Goal: Download file/media

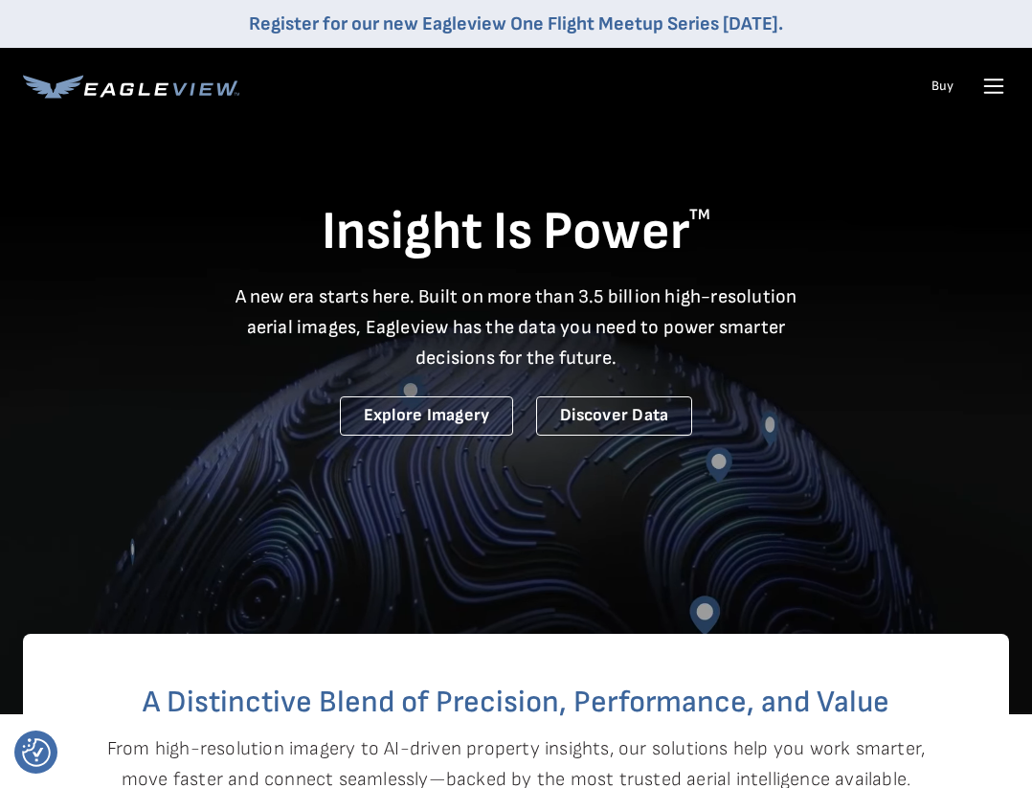
click at [989, 81] on icon at bounding box center [994, 86] width 31 height 31
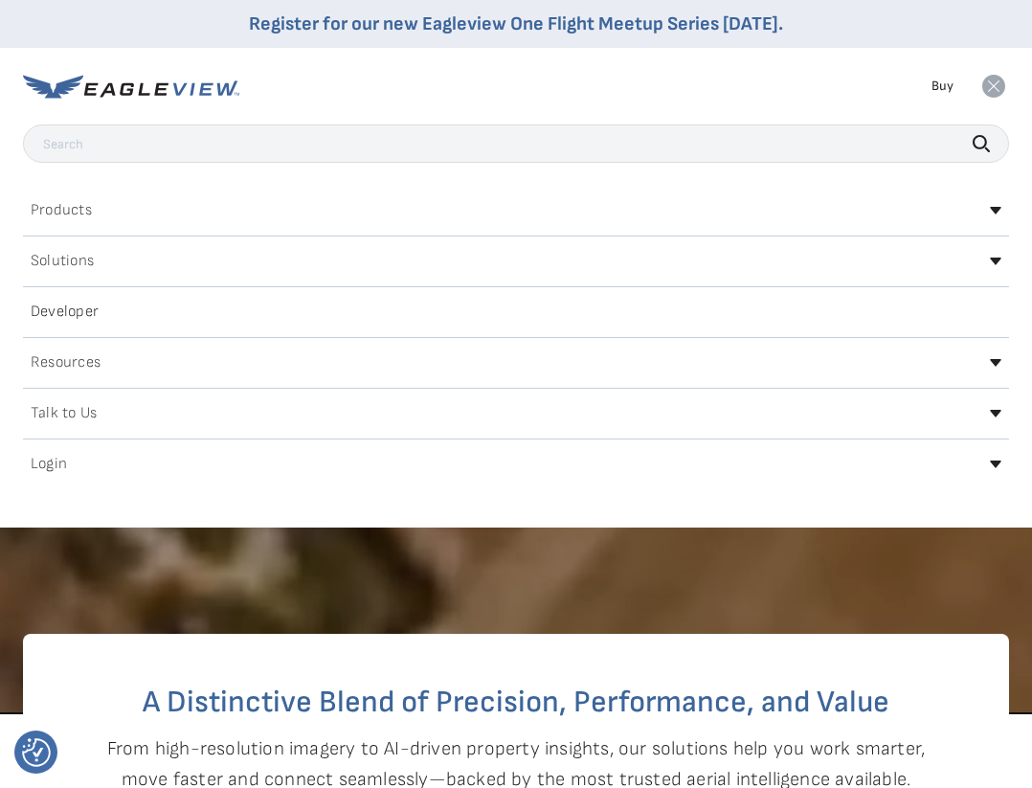
click at [988, 82] on icon at bounding box center [994, 86] width 23 height 23
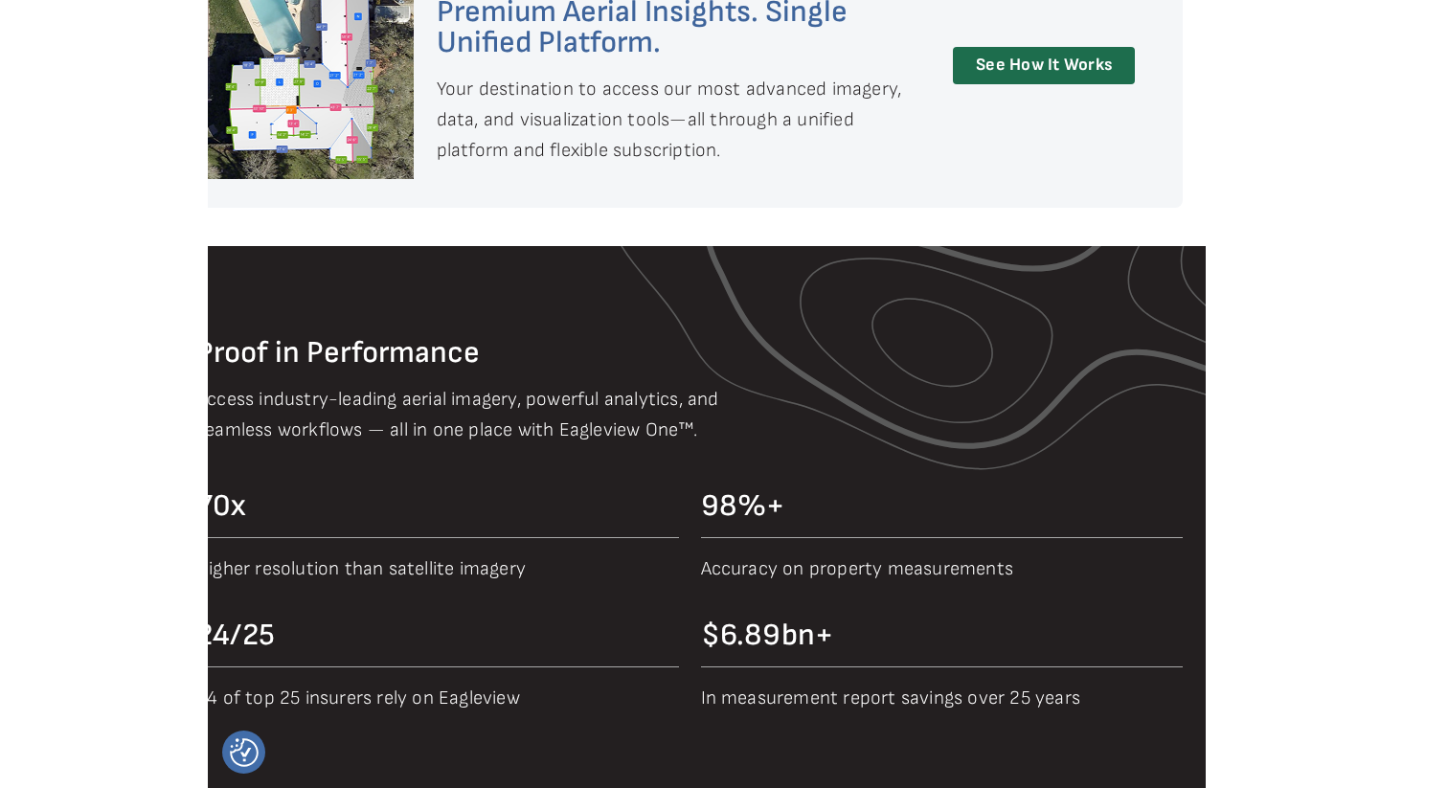
scroll to position [1668, 0]
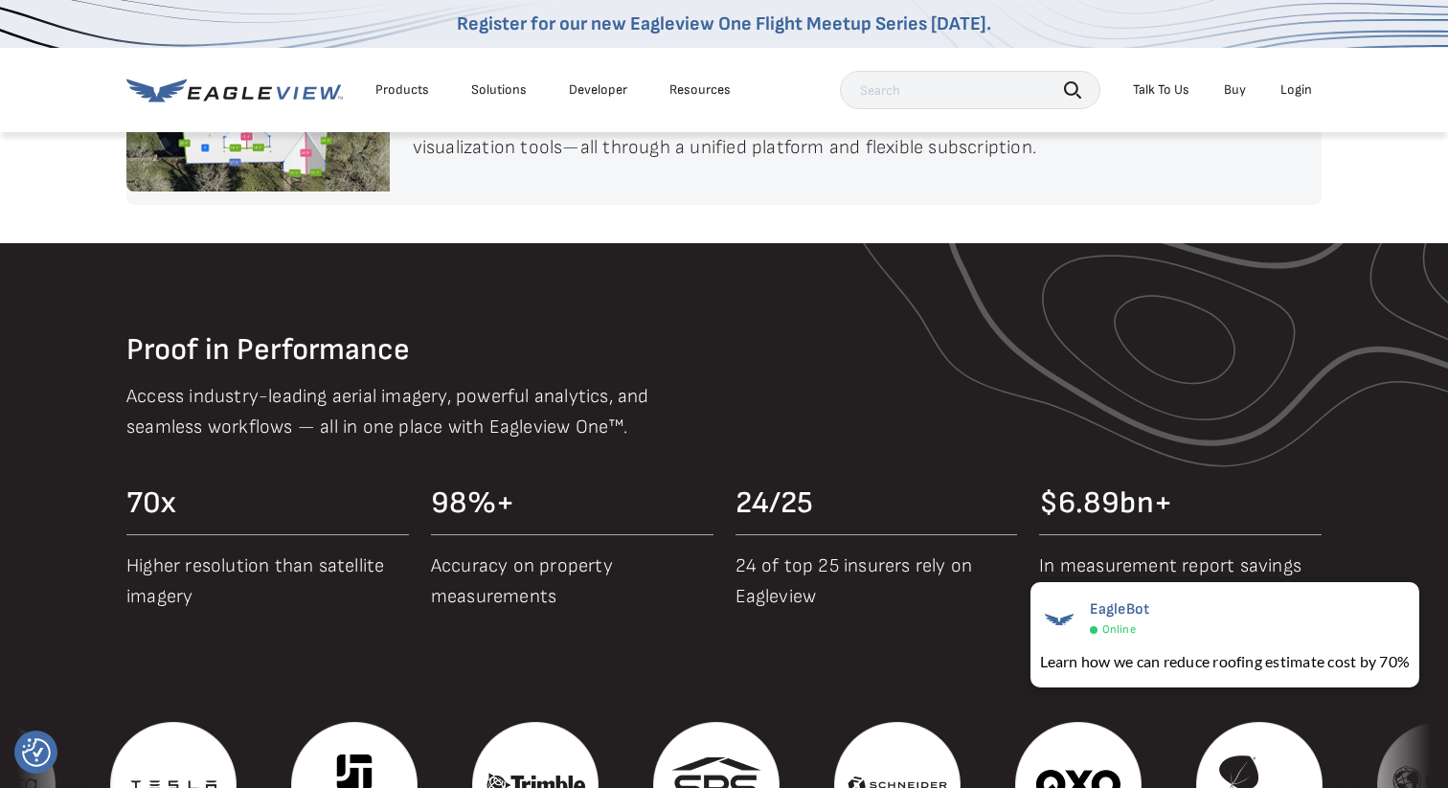
click at [1031, 88] on div "Login" at bounding box center [1296, 89] width 32 height 17
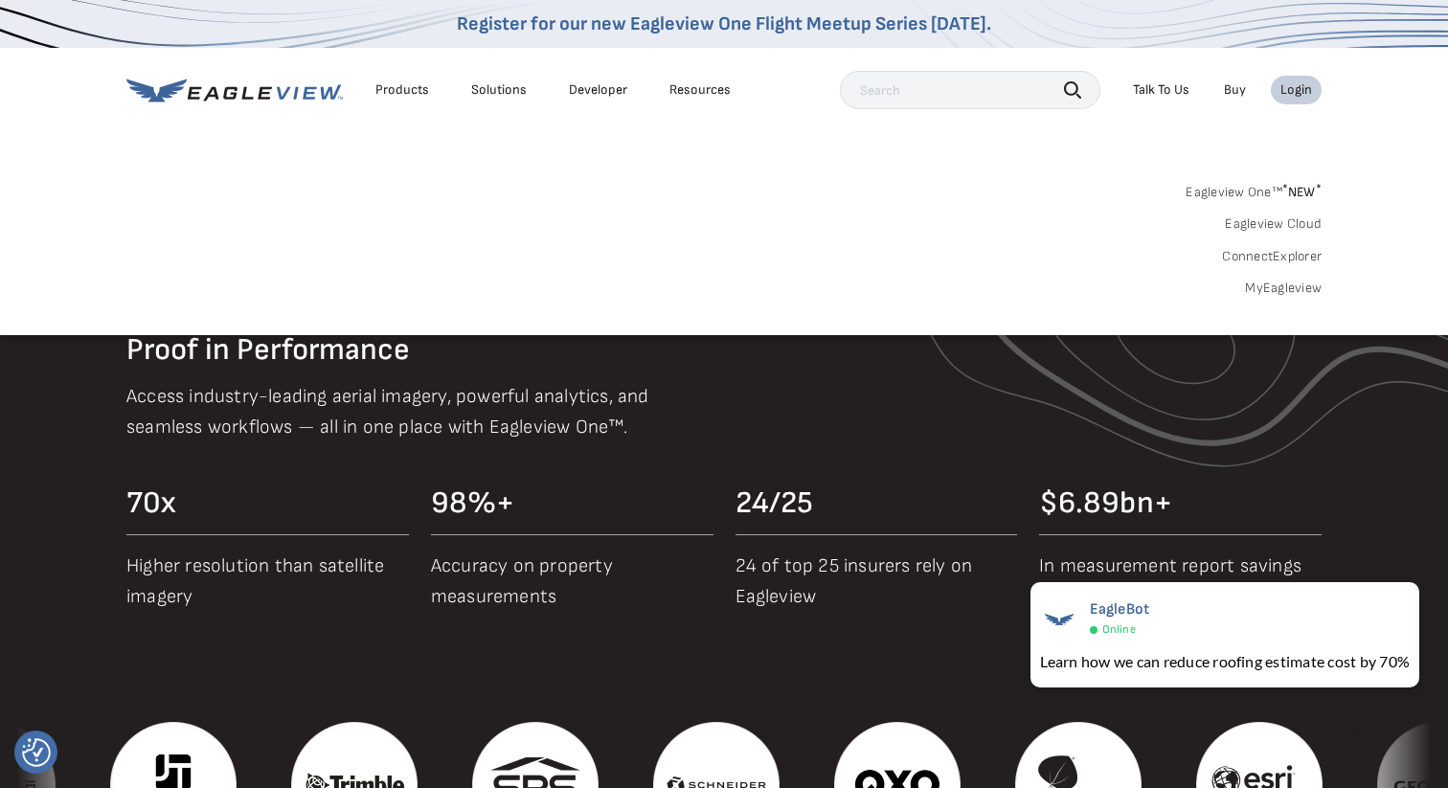
click at [1031, 286] on link "MyEagleview" at bounding box center [1283, 288] width 77 height 17
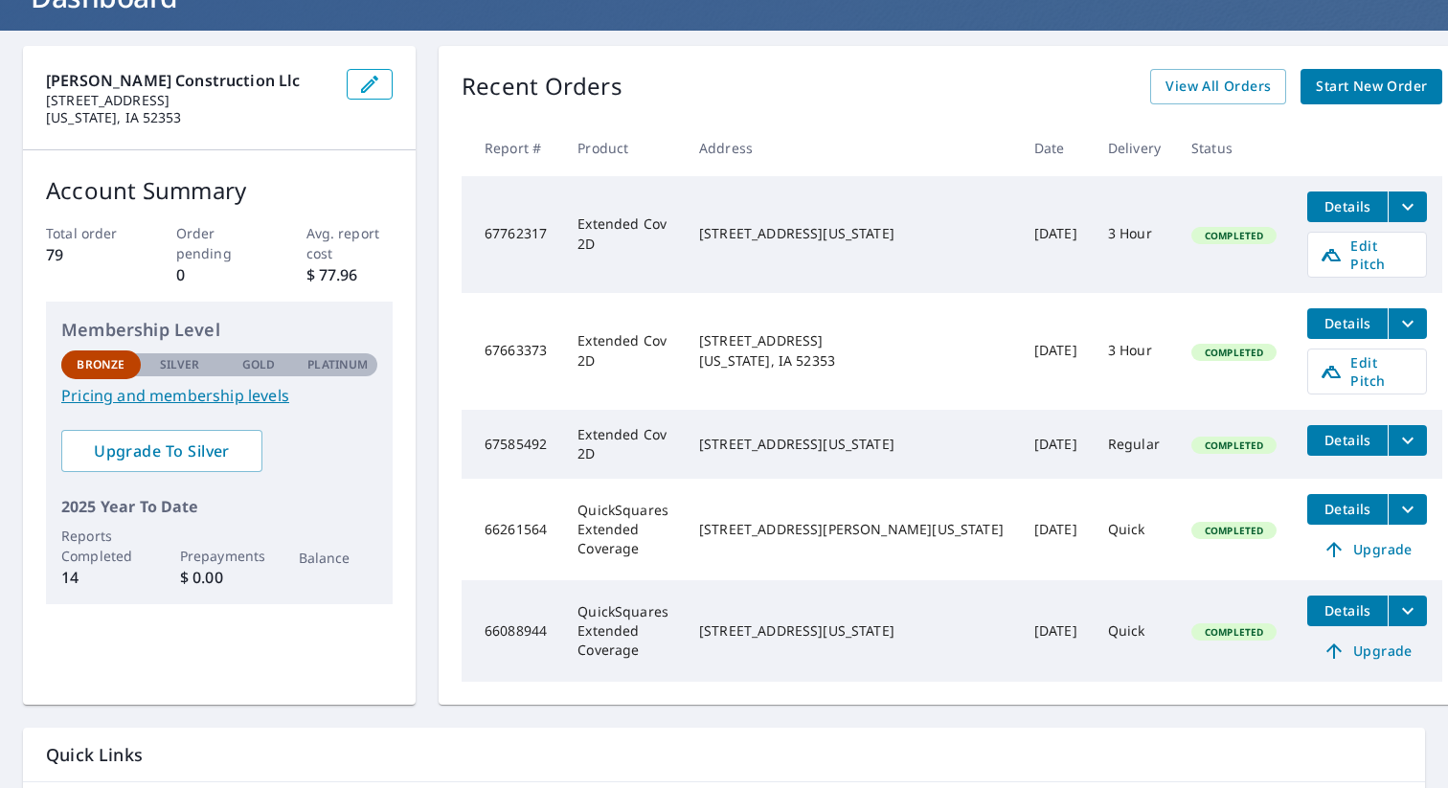
scroll to position [157, 0]
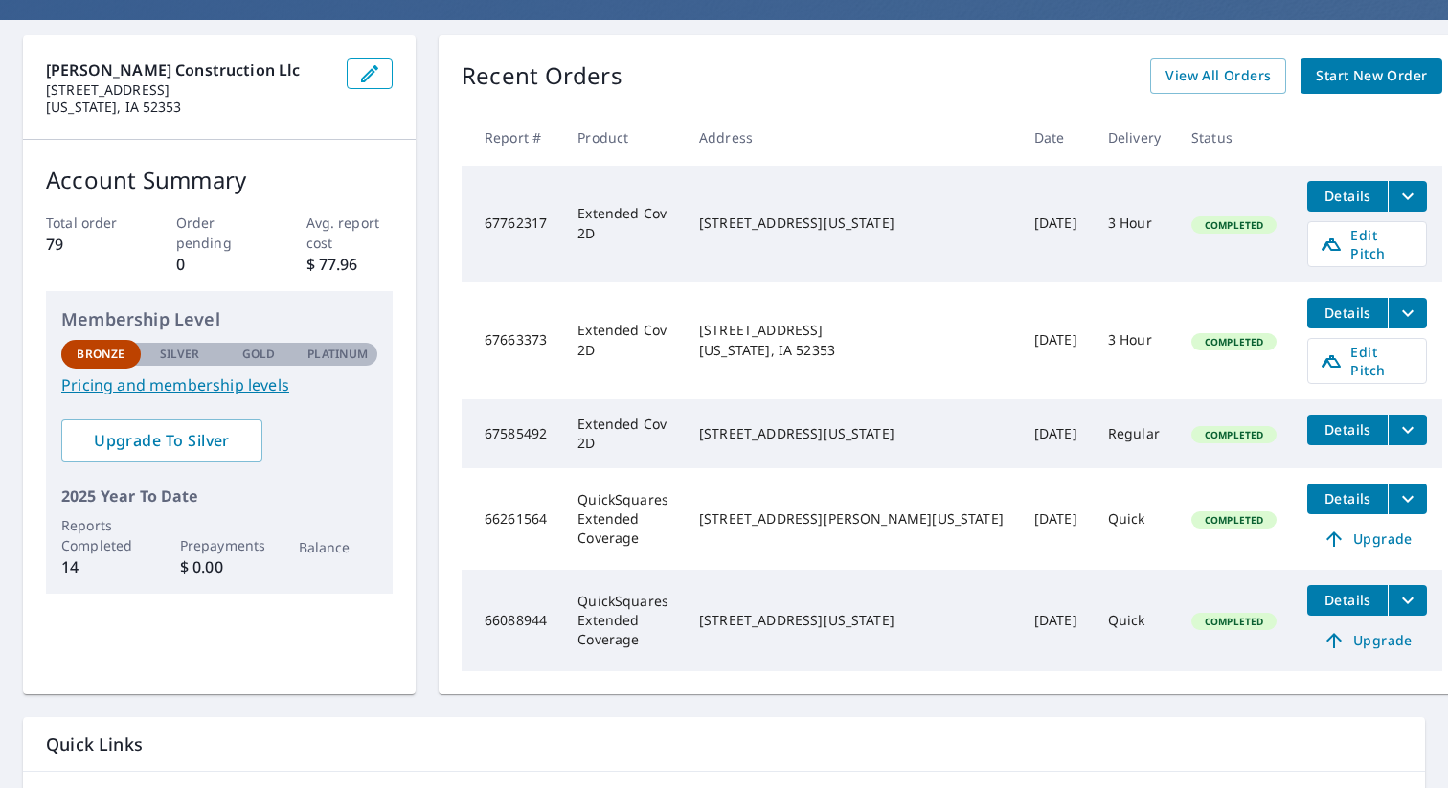
click at [1396, 419] on icon "filesDropdownBtn-67585492" at bounding box center [1407, 430] width 23 height 23
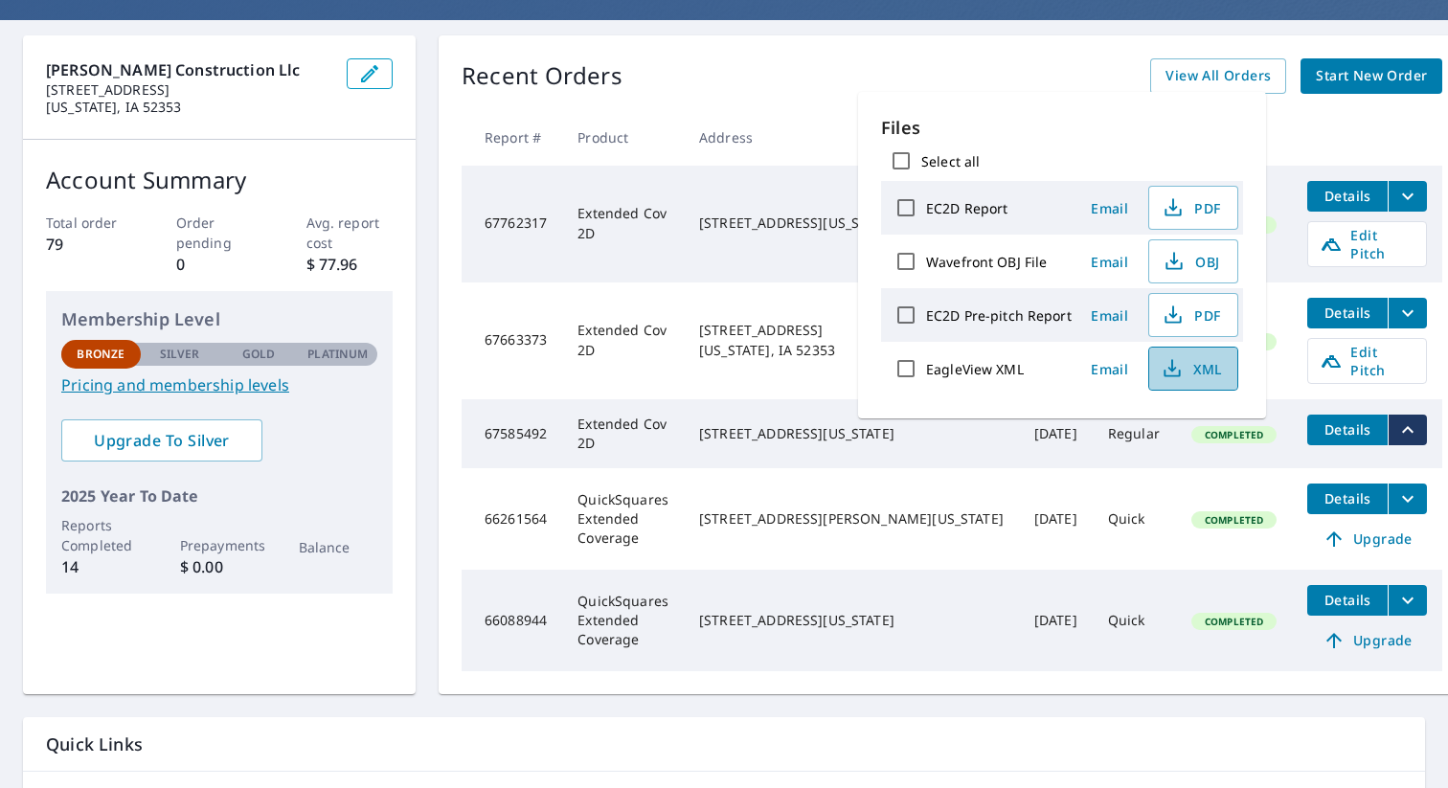
click at [1201, 368] on span "XML" at bounding box center [1191, 368] width 61 height 23
click at [684, 124] on th "Product" at bounding box center [623, 137] width 122 height 57
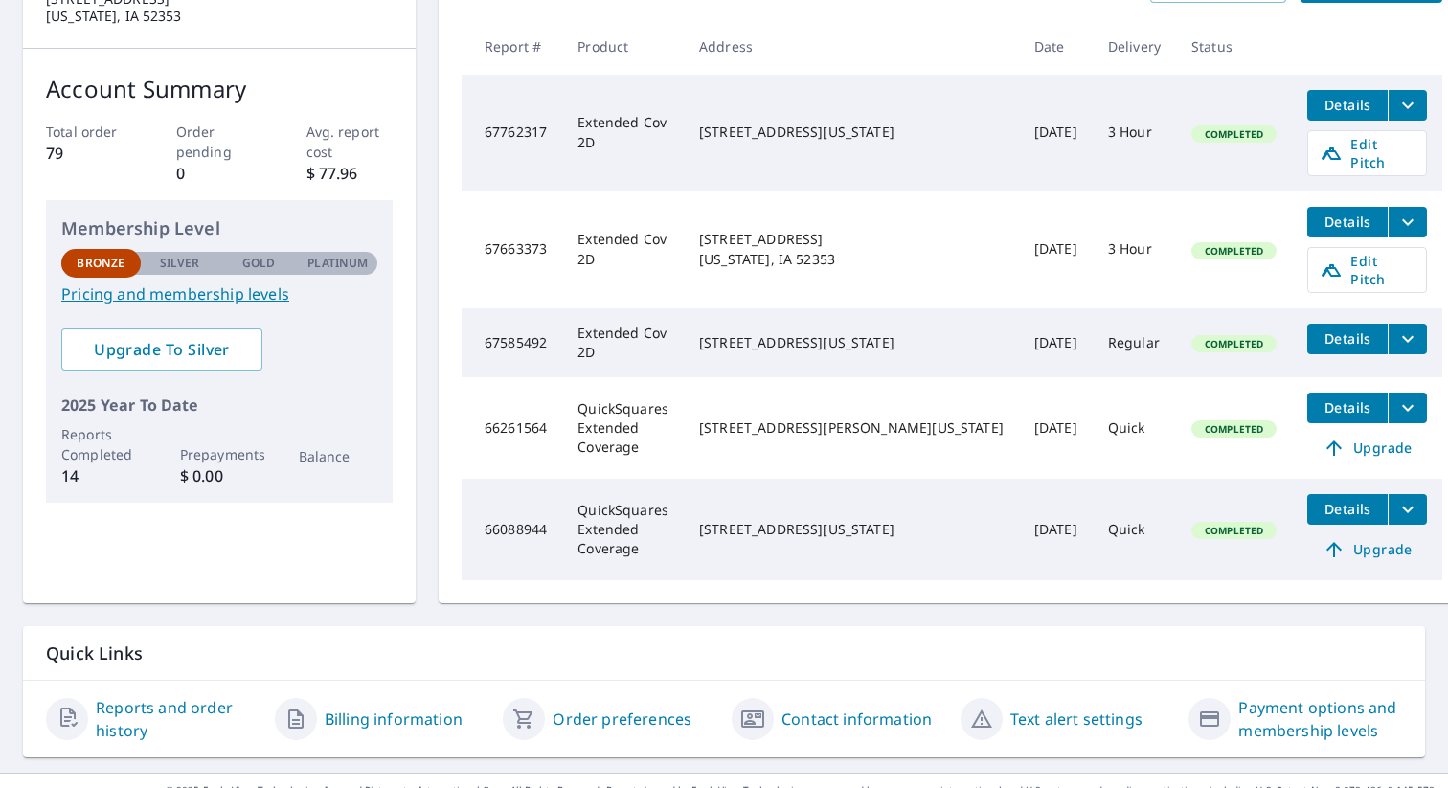
scroll to position [255, 0]
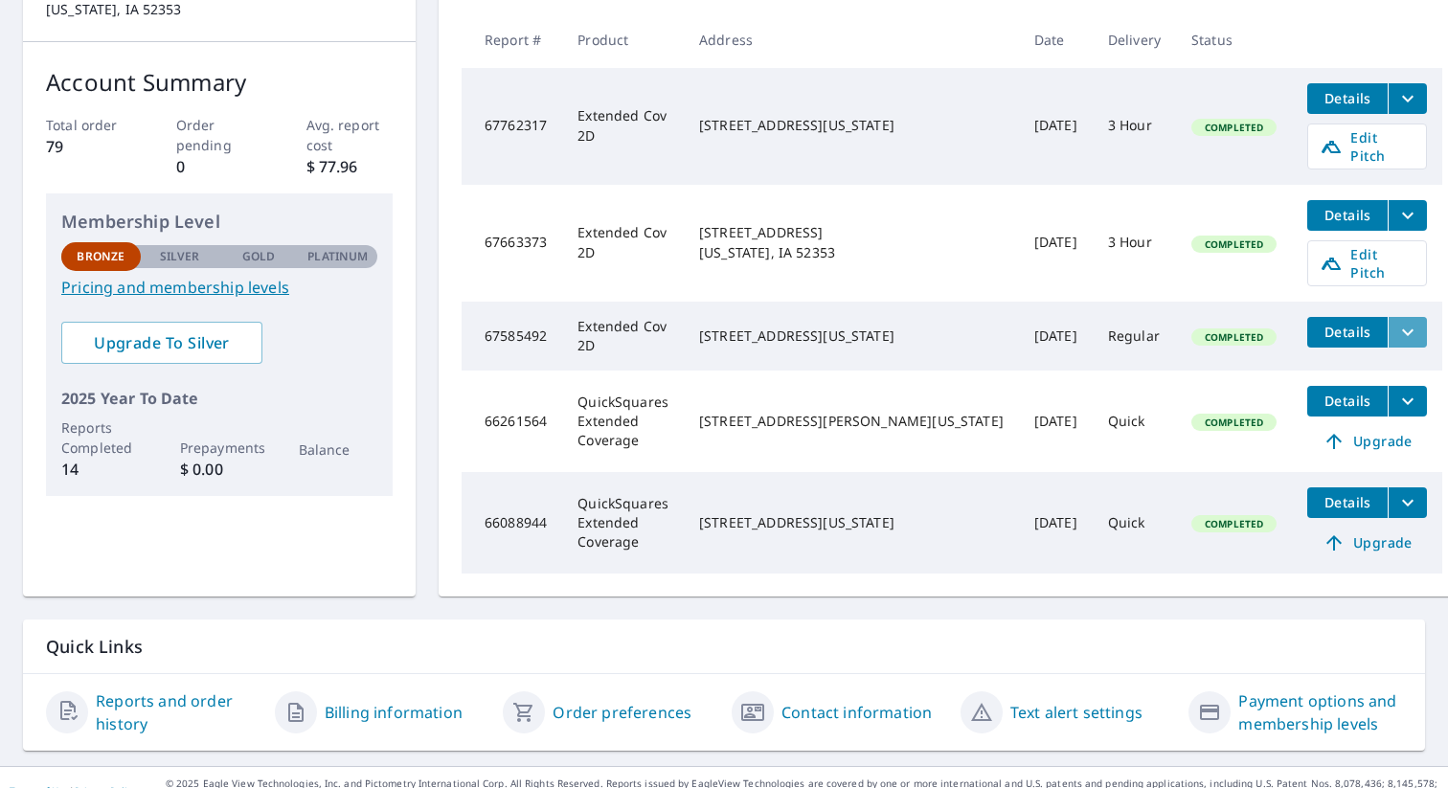
click at [1396, 321] on icon "filesDropdownBtn-67585492" at bounding box center [1407, 332] width 23 height 23
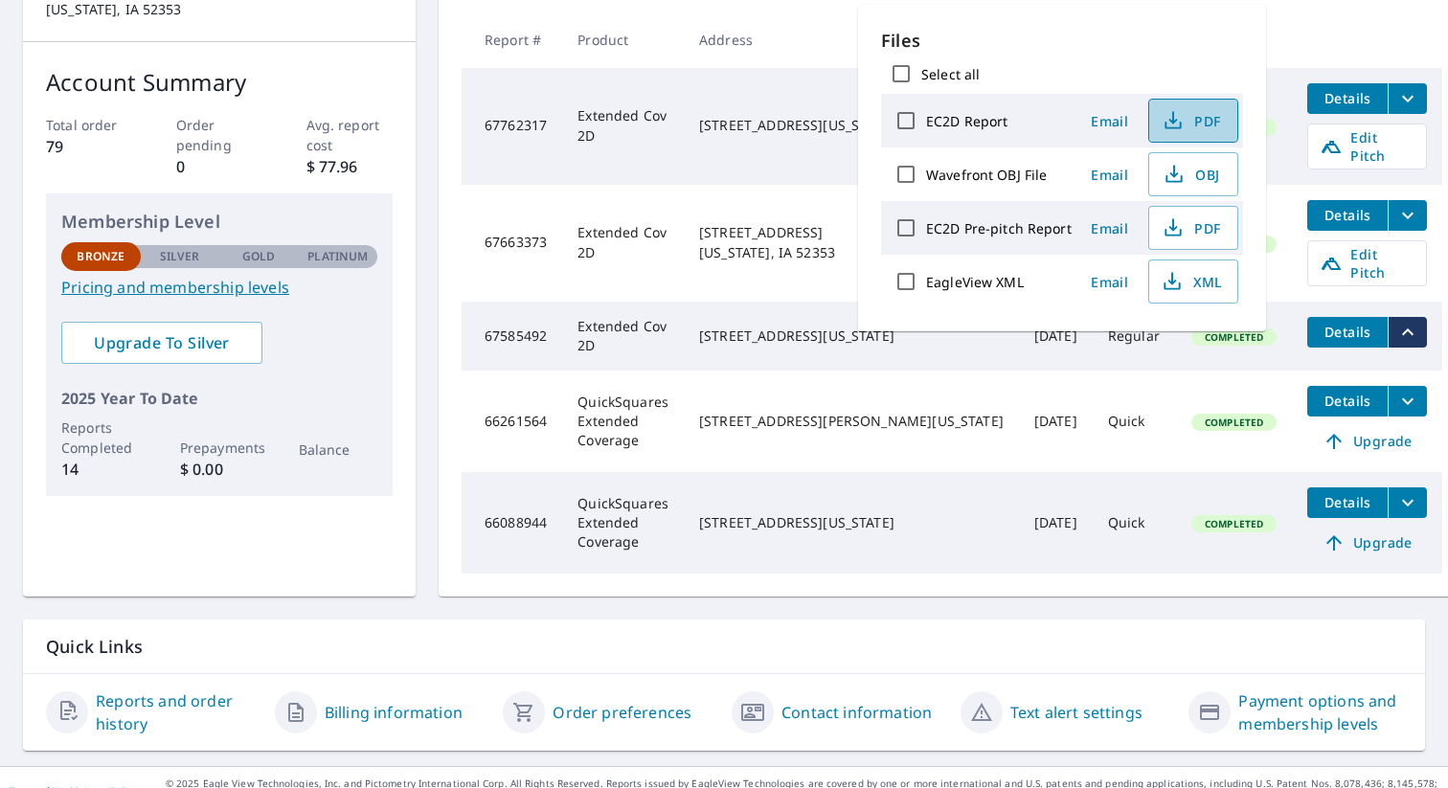
click at [1190, 121] on span "PDF" at bounding box center [1191, 120] width 61 height 23
